Goal: Information Seeking & Learning: Learn about a topic

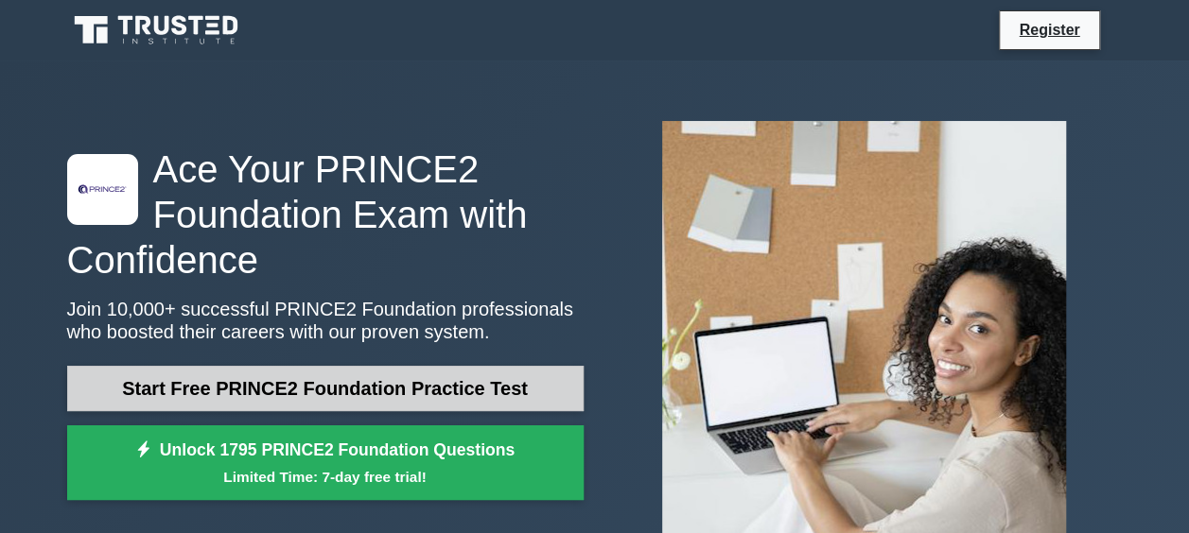
click at [440, 391] on link "Start Free PRINCE2 Foundation Practice Test" at bounding box center [325, 388] width 516 height 45
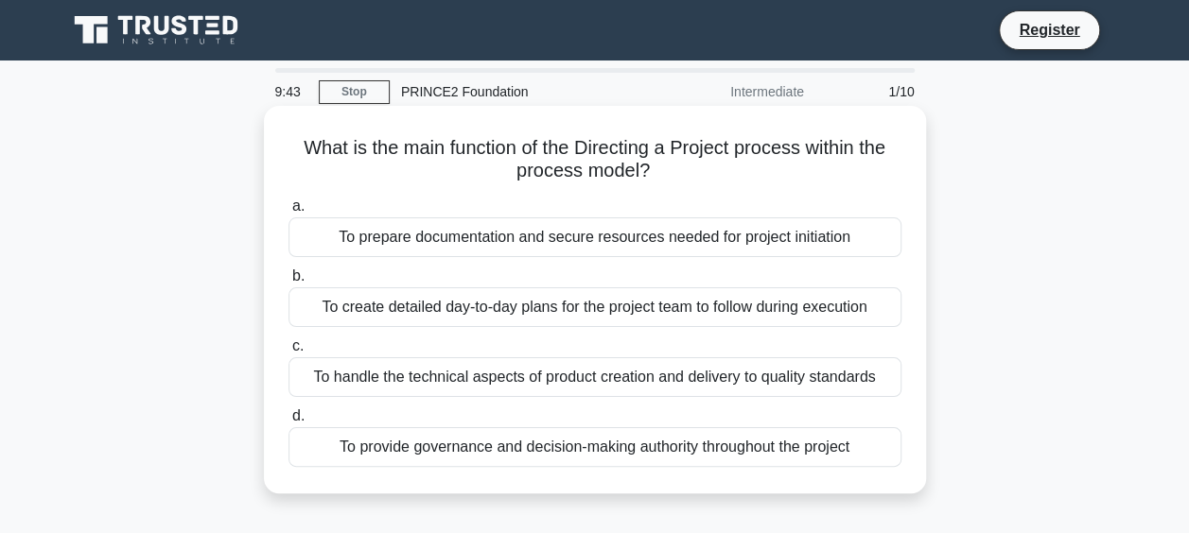
click at [485, 445] on div "To provide governance and decision-making authority throughout the project" at bounding box center [594, 448] width 613 height 40
click at [288, 423] on input "d. To provide governance and decision-making authority throughout the project" at bounding box center [288, 416] width 0 height 12
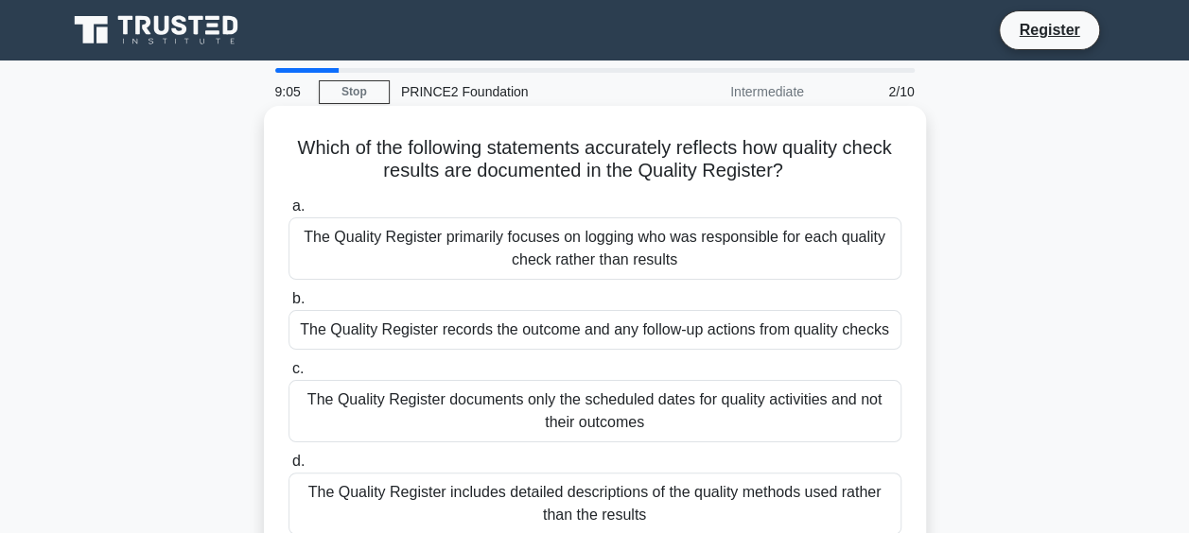
click at [435, 340] on div "The Quality Register records the outcome and any follow-up actions from quality…" at bounding box center [594, 330] width 613 height 40
click at [288, 306] on input "b. The Quality Register records the outcome and any follow-up actions from qual…" at bounding box center [288, 299] width 0 height 12
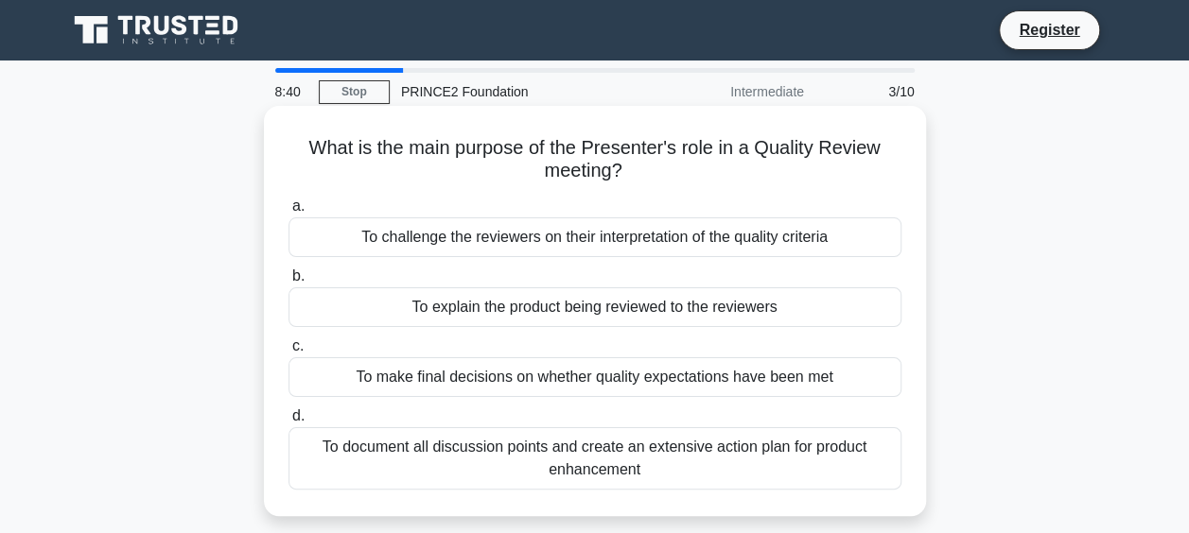
click at [474, 308] on div "To explain the product being reviewed to the reviewers" at bounding box center [594, 308] width 613 height 40
click at [288, 283] on input "b. To explain the product being reviewed to the reviewers" at bounding box center [288, 277] width 0 height 12
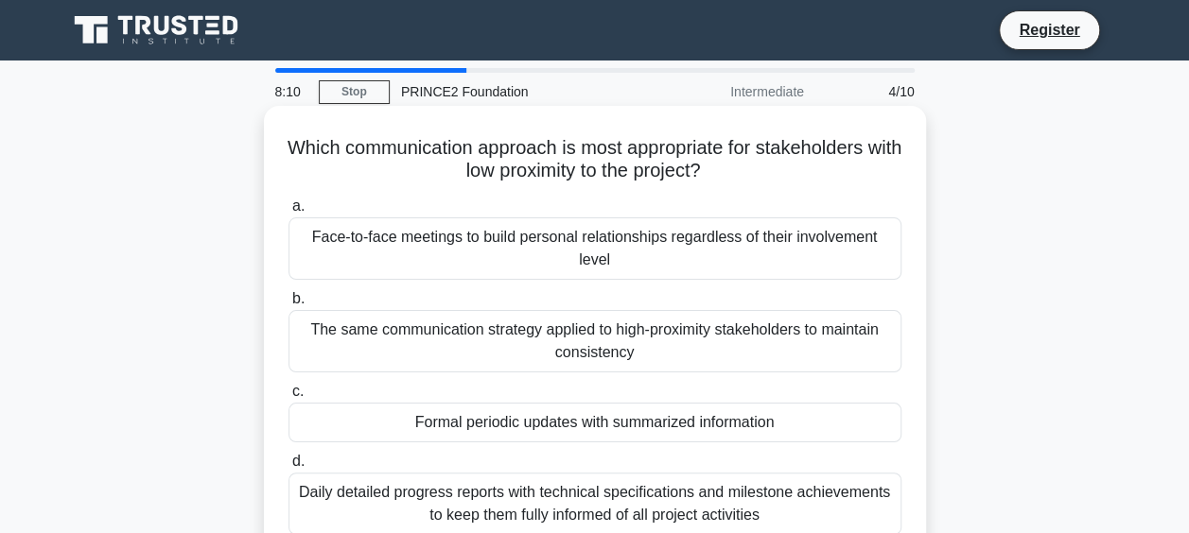
click at [482, 416] on div "Formal periodic updates with summarized information" at bounding box center [594, 423] width 613 height 40
click at [288, 398] on input "c. Formal periodic updates with summarized information" at bounding box center [288, 392] width 0 height 12
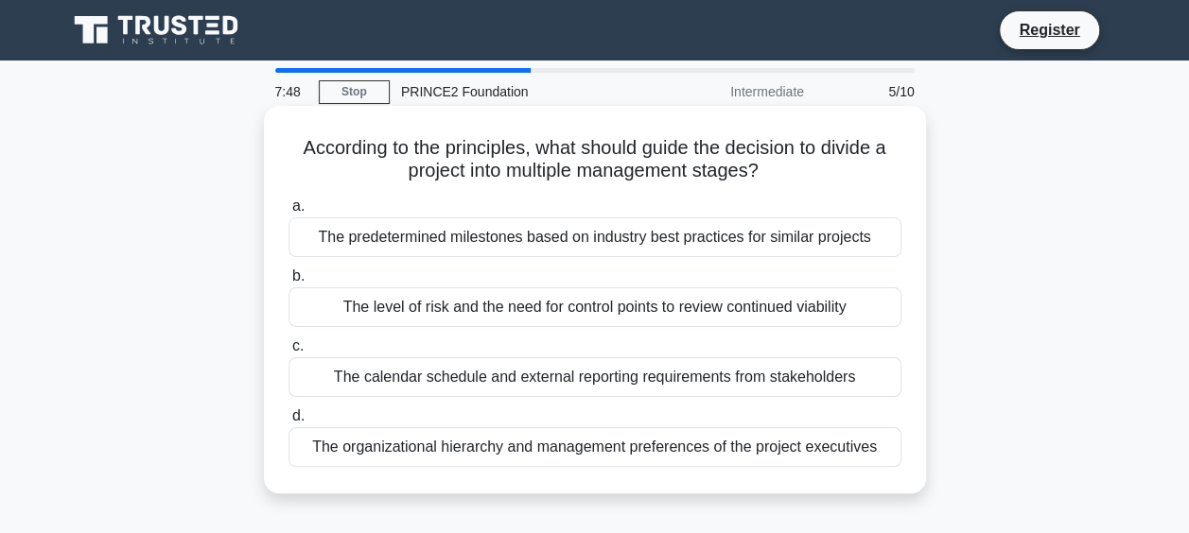
click at [586, 300] on div "The level of risk and the need for control points to review continued viability" at bounding box center [594, 308] width 613 height 40
click at [288, 283] on input "b. The level of risk and the need for control points to review continued viabil…" at bounding box center [288, 277] width 0 height 12
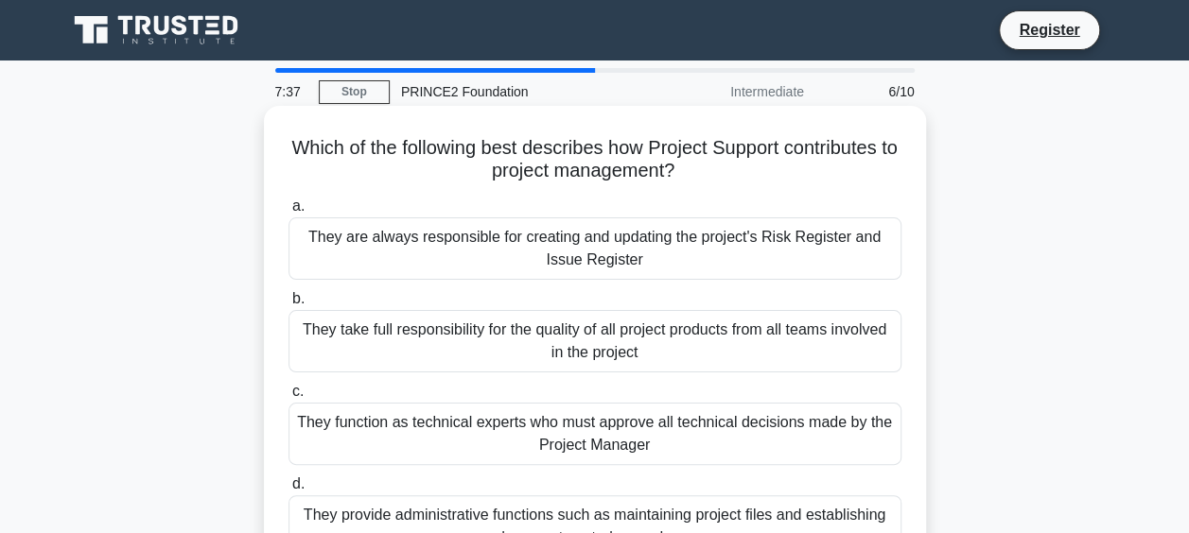
click at [569, 511] on div "They provide administrative functions such as maintaining project files and est…" at bounding box center [594, 527] width 613 height 62
click at [288, 491] on input "d. They provide administrative functions such as maintaining project files and …" at bounding box center [288, 485] width 0 height 12
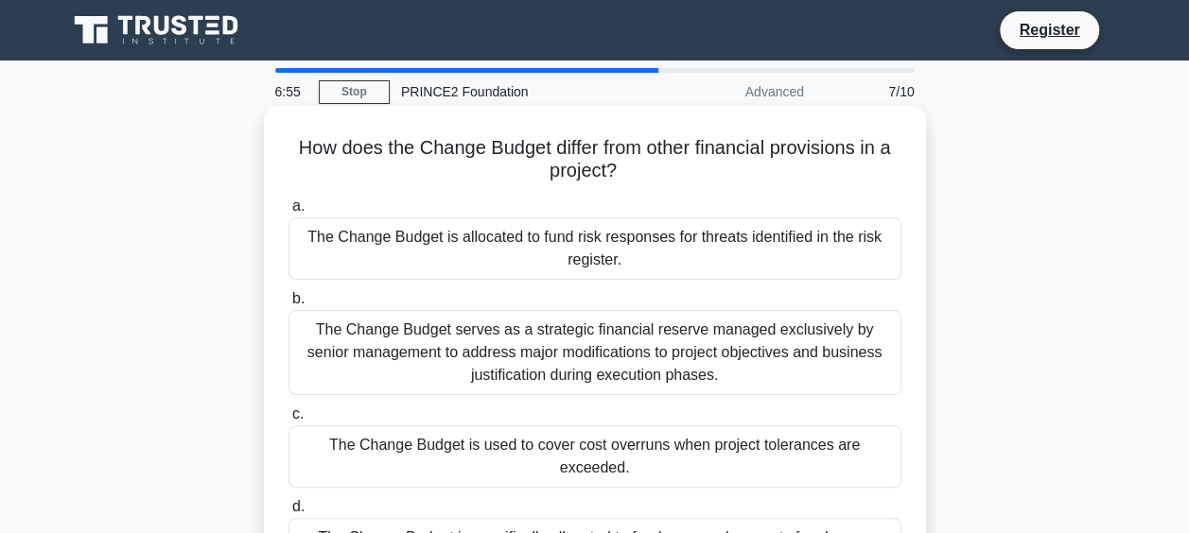
click at [757, 518] on div "The Change Budget is specifically allocated to fund approved requests for chang…" at bounding box center [594, 538] width 613 height 40
click at [288, 505] on input "d. The Change Budget is specifically allocated to fund approved requests for ch…" at bounding box center [288, 507] width 0 height 12
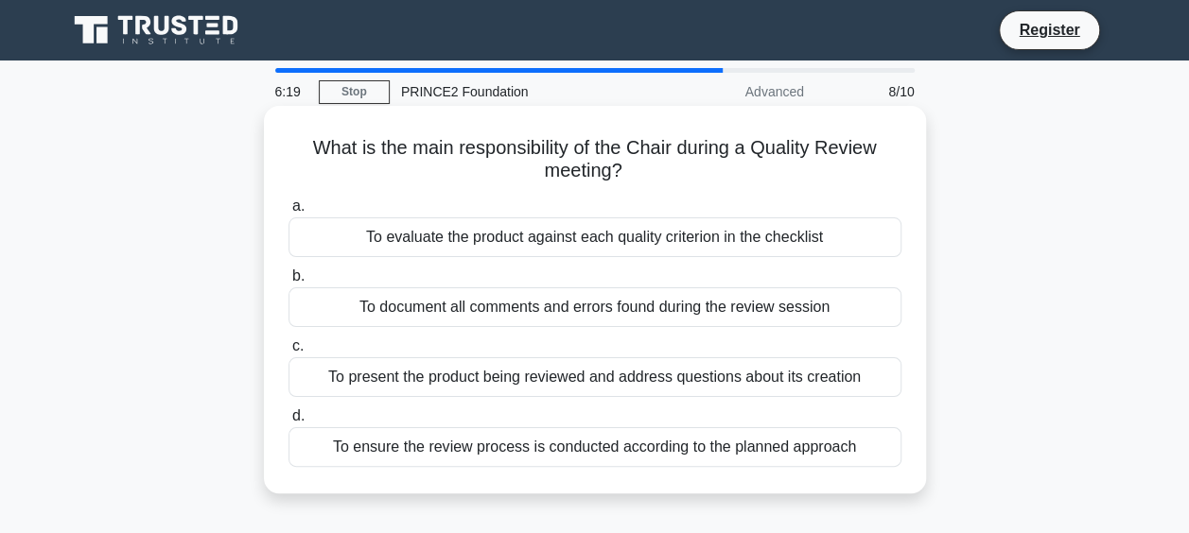
click at [738, 455] on div "To ensure the review process is conducted according to the planned approach" at bounding box center [594, 448] width 613 height 40
click at [288, 423] on input "d. To ensure the review process is conducted according to the planned approach" at bounding box center [288, 416] width 0 height 12
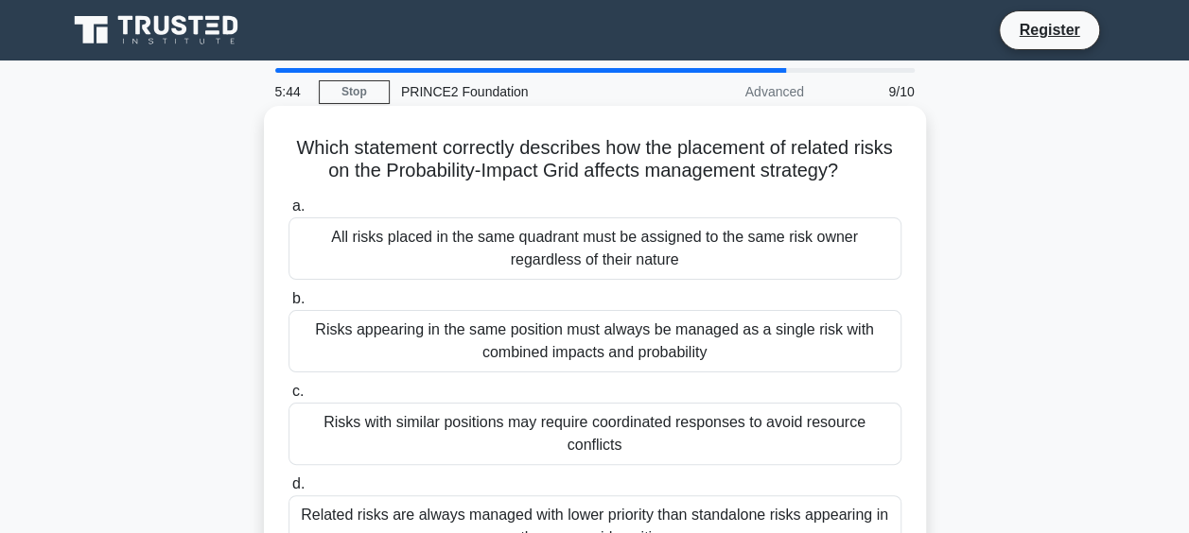
click at [736, 420] on div "Risks with similar positions may require coordinated responses to avoid resourc…" at bounding box center [594, 434] width 613 height 62
click at [288, 398] on input "c. Risks with similar positions may require coordinated responses to avoid reso…" at bounding box center [288, 392] width 0 height 12
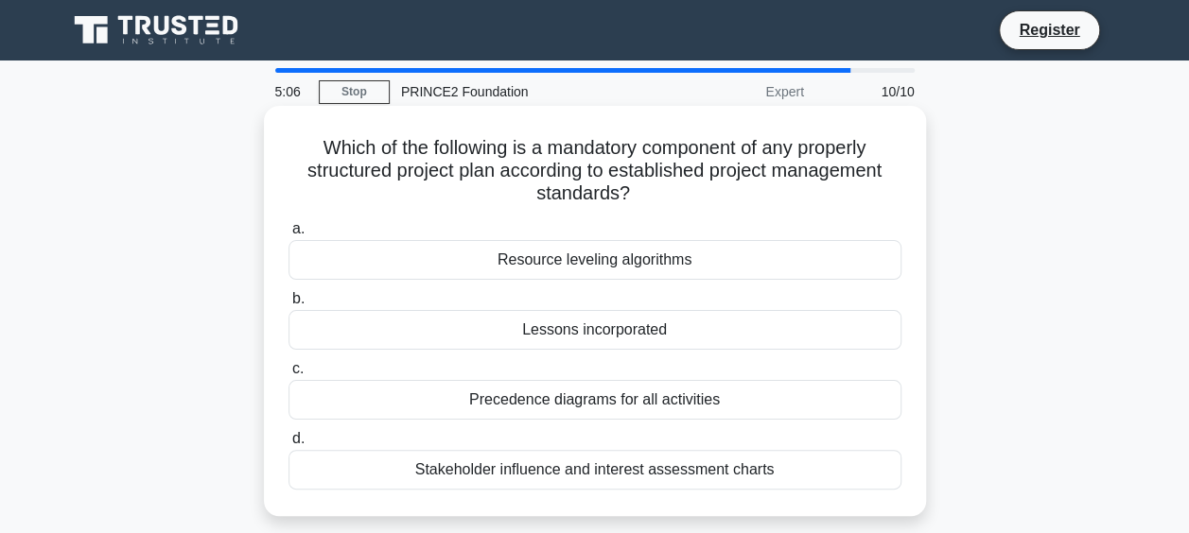
click at [747, 331] on div "Lessons incorporated" at bounding box center [594, 330] width 613 height 40
click at [288, 306] on input "b. Lessons incorporated" at bounding box center [288, 299] width 0 height 12
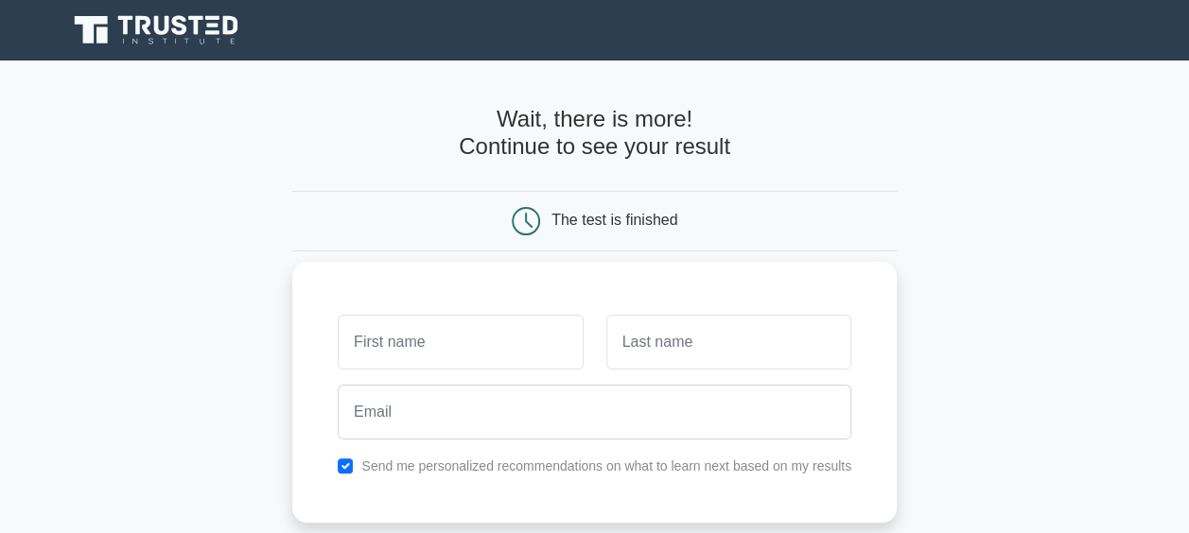
click at [429, 349] on input "text" at bounding box center [460, 342] width 245 height 55
type input "Aine"
click at [647, 351] on input "text" at bounding box center [728, 342] width 245 height 55
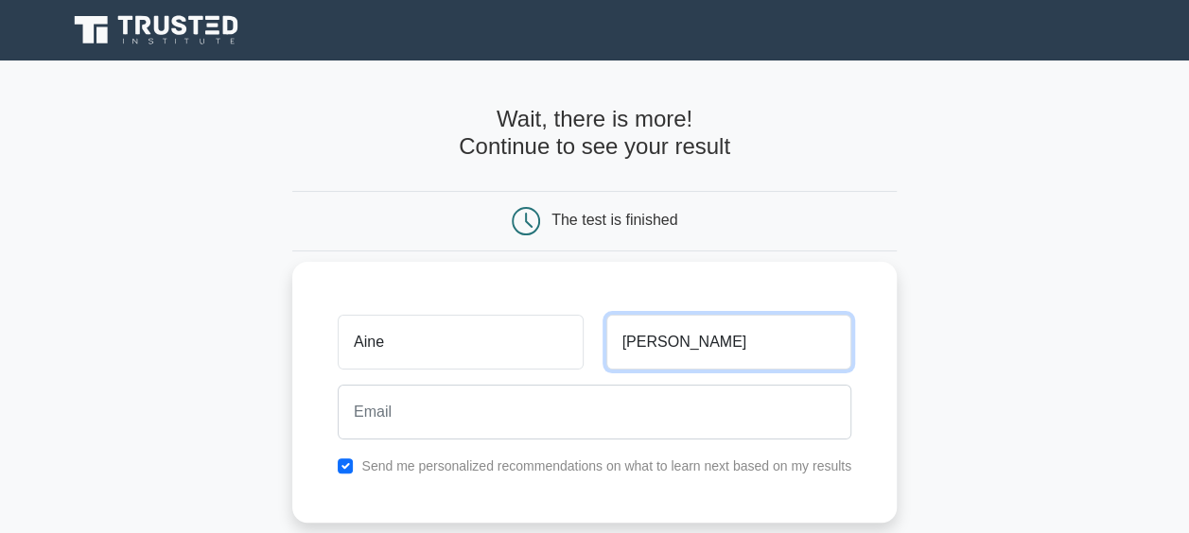
type input "McFeely"
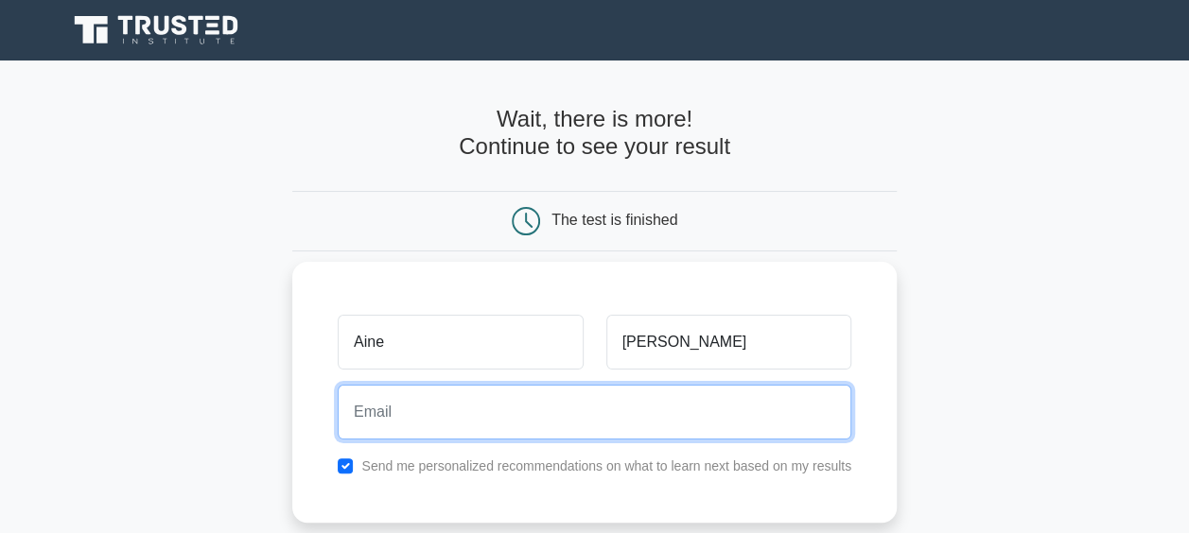
click at [526, 403] on input "email" at bounding box center [595, 412] width 514 height 55
type input "a.mcfeely@ulster.ac.uk"
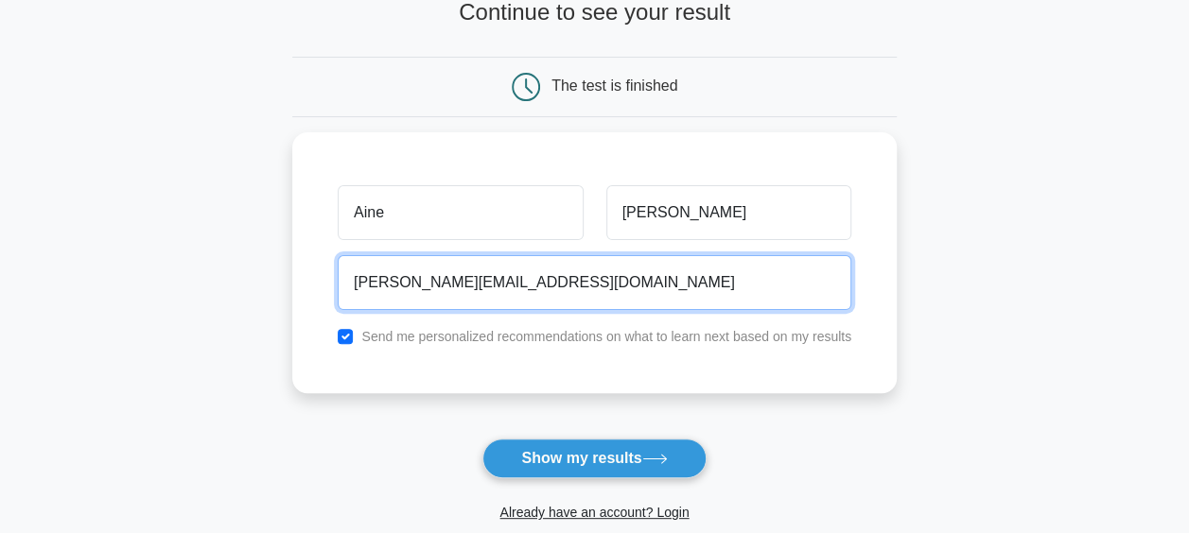
scroll to position [140, 0]
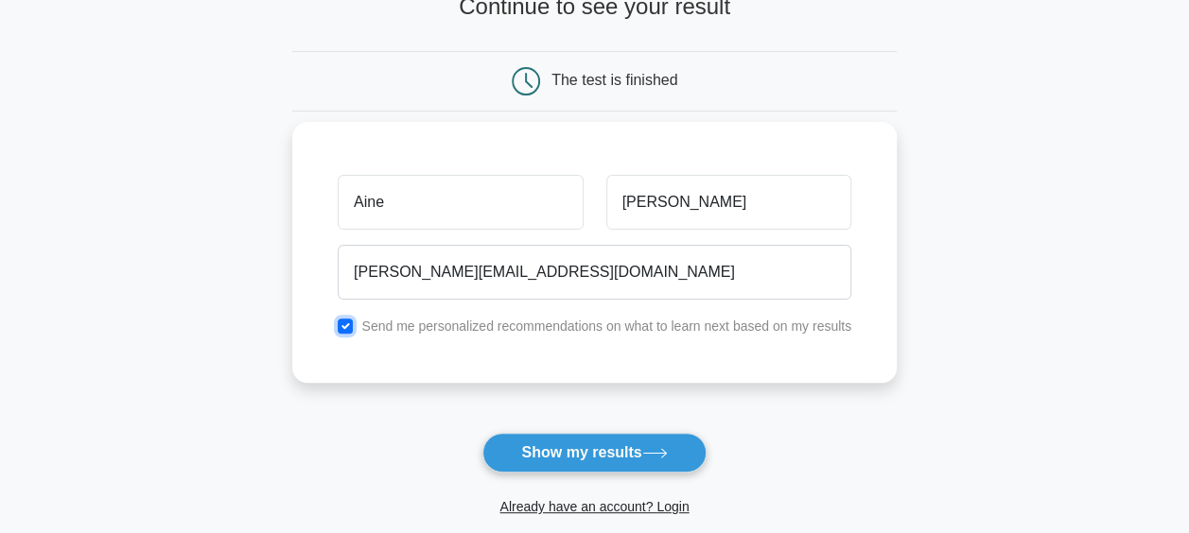
click at [345, 323] on input "checkbox" at bounding box center [345, 326] width 15 height 15
click at [350, 327] on input "checkbox" at bounding box center [345, 326] width 15 height 15
checkbox input "true"
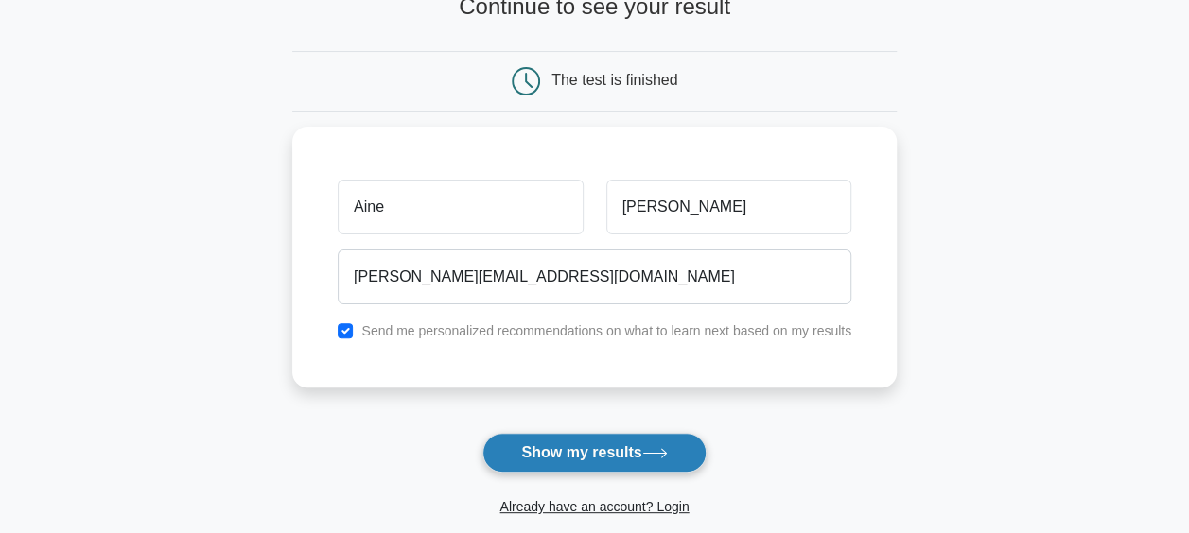
click at [598, 447] on button "Show my results" at bounding box center [593, 453] width 223 height 40
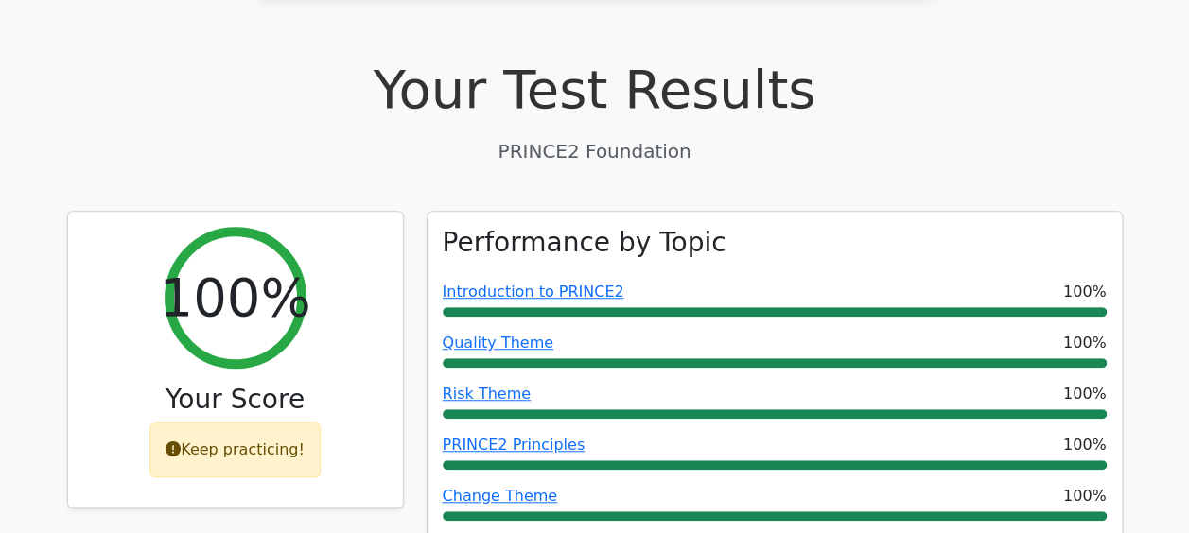
scroll to position [580, 0]
